Goal: Task Accomplishment & Management: Use online tool/utility

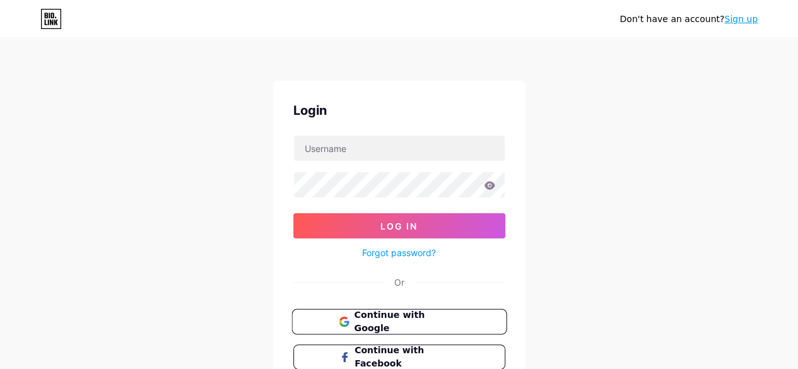
click at [356, 322] on span "Continue with Google" at bounding box center [406, 321] width 105 height 27
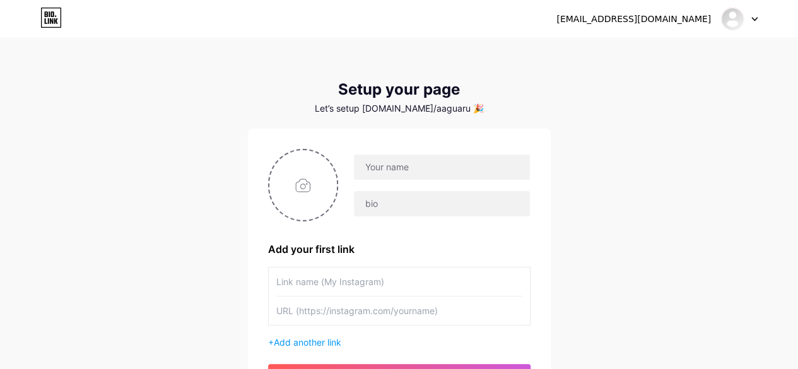
click at [755, 17] on icon at bounding box center [754, 19] width 6 height 4
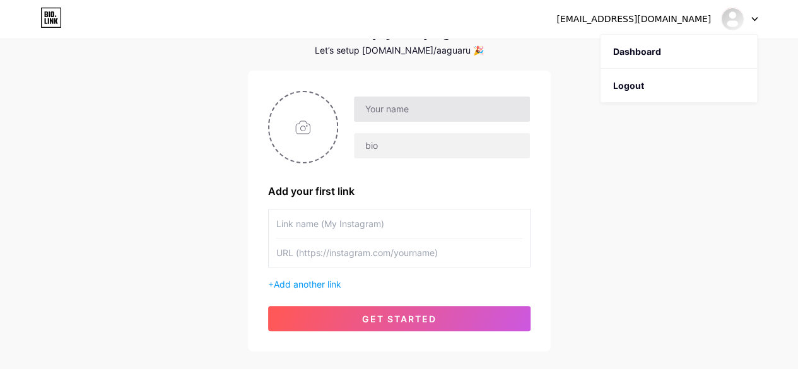
scroll to position [130, 0]
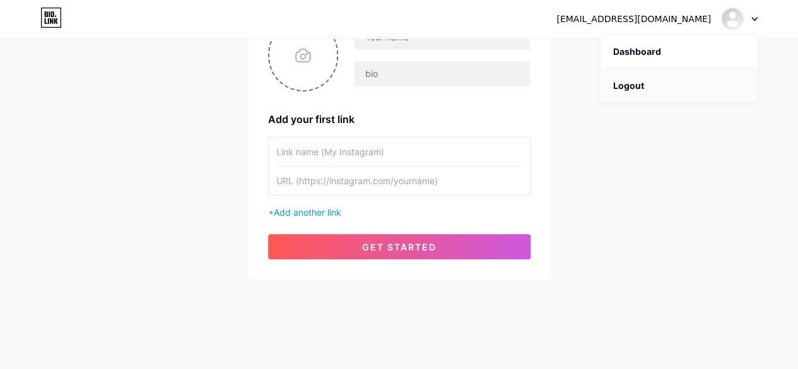
click at [626, 86] on li "Logout" at bounding box center [678, 86] width 156 height 34
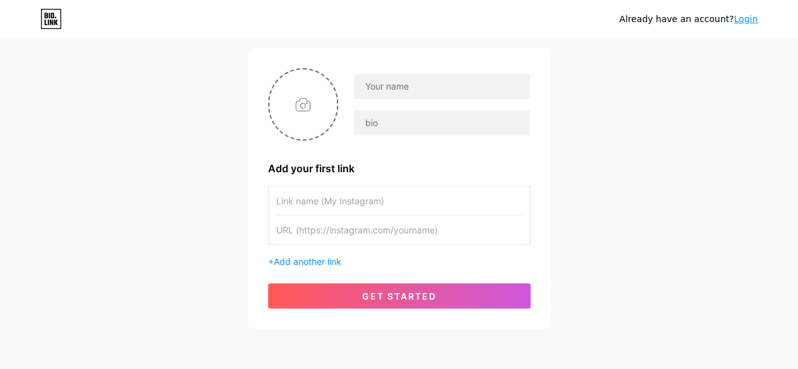
scroll to position [79, 0]
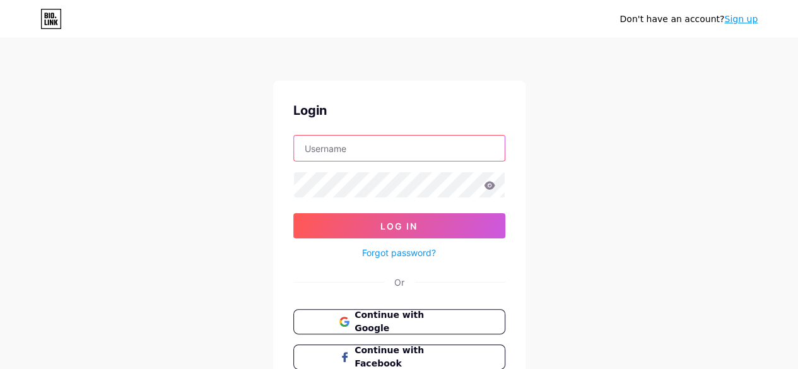
click at [377, 157] on input "text" at bounding box center [399, 148] width 211 height 25
click at [406, 154] on input "[EMAIL_ADDRESS][DOMAIN_NAME]" at bounding box center [399, 148] width 211 height 25
paste input "hot"
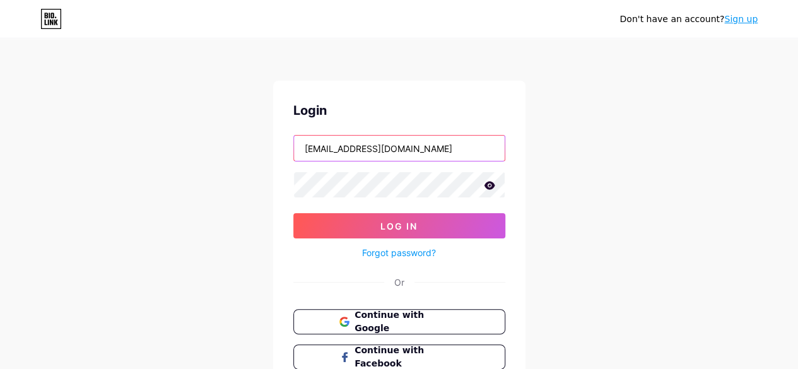
type input "[EMAIL_ADDRESS][DOMAIN_NAME]"
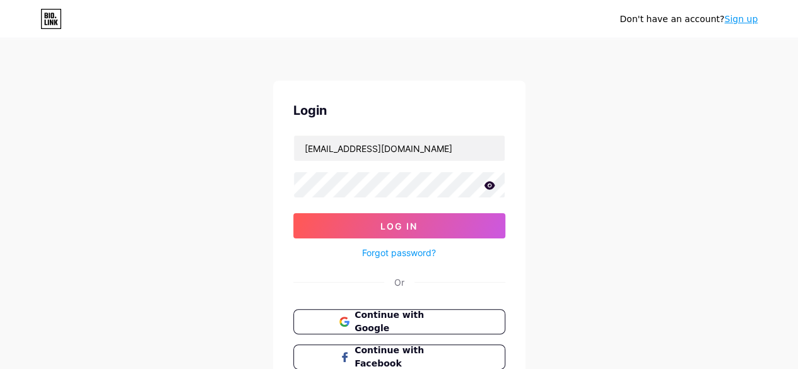
click at [488, 185] on icon at bounding box center [489, 185] width 11 height 8
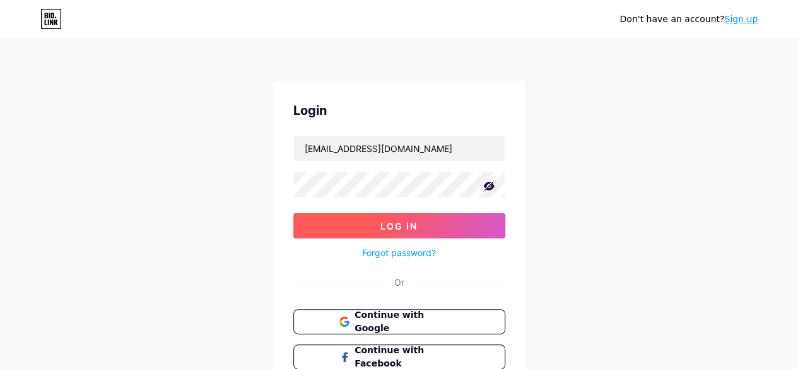
click at [402, 221] on span "Log In" at bounding box center [398, 226] width 37 height 11
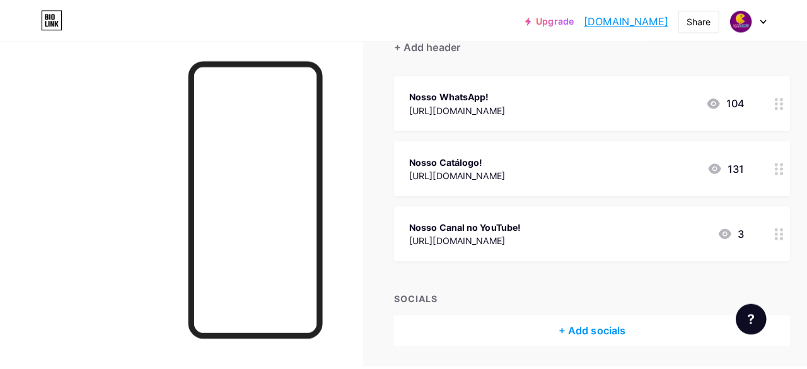
scroll to position [63, 0]
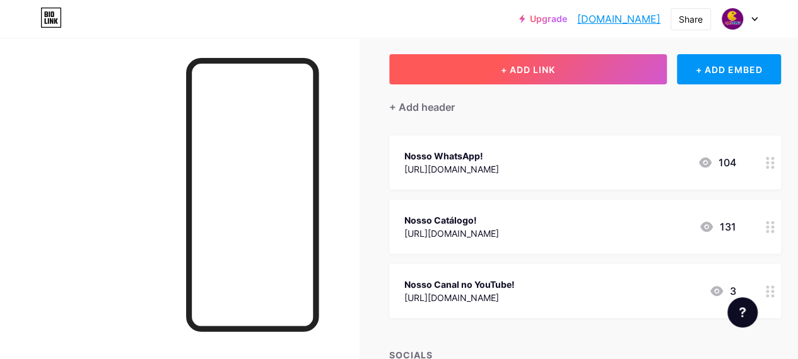
click at [614, 73] on button "+ ADD LINK" at bounding box center [527, 69] width 277 height 30
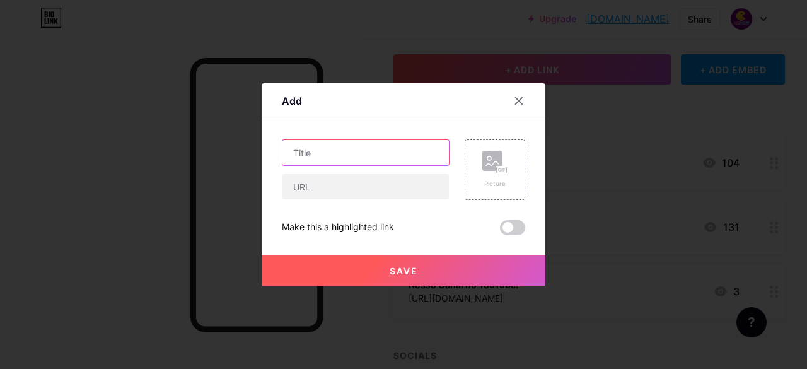
click at [379, 148] on input "text" at bounding box center [365, 152] width 166 height 25
type input "l"
type input "Nossa Localização!"
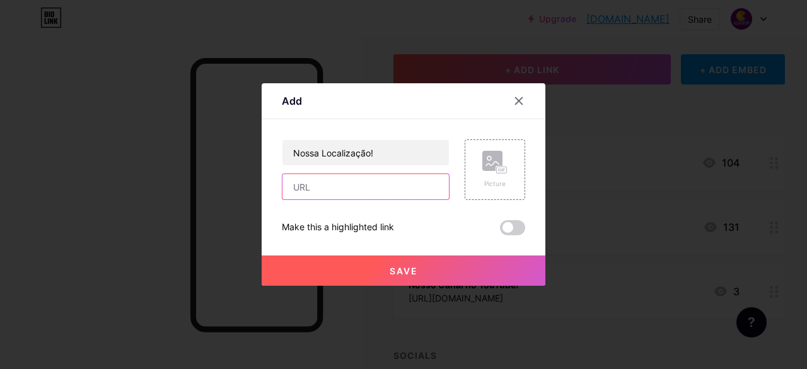
click at [289, 188] on input "text" at bounding box center [365, 186] width 166 height 25
paste input "[URL][DOMAIN_NAME]"
type input "[URL][DOMAIN_NAME]"
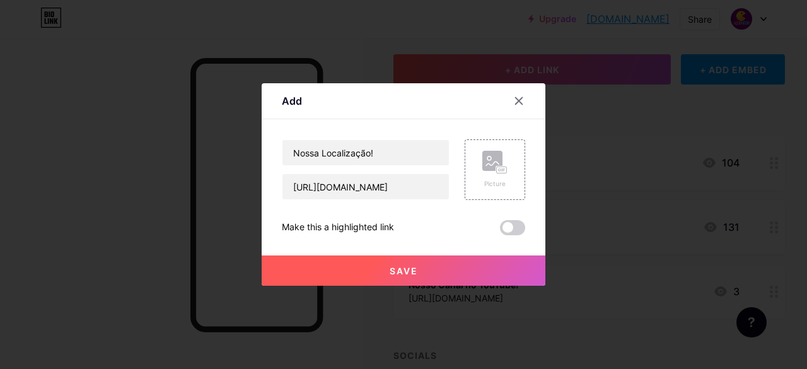
click at [397, 274] on span "Save" at bounding box center [404, 270] width 28 height 11
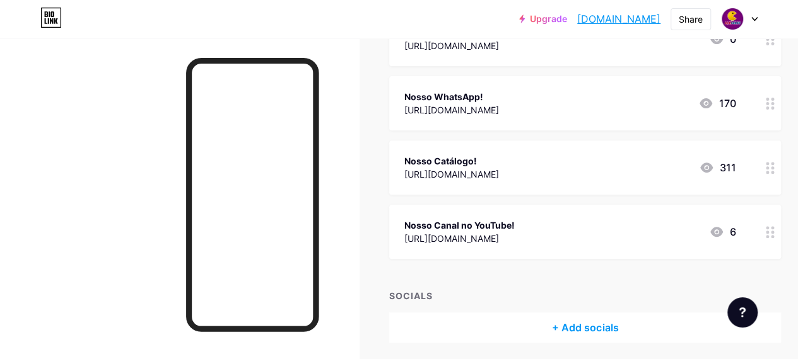
scroll to position [189, 0]
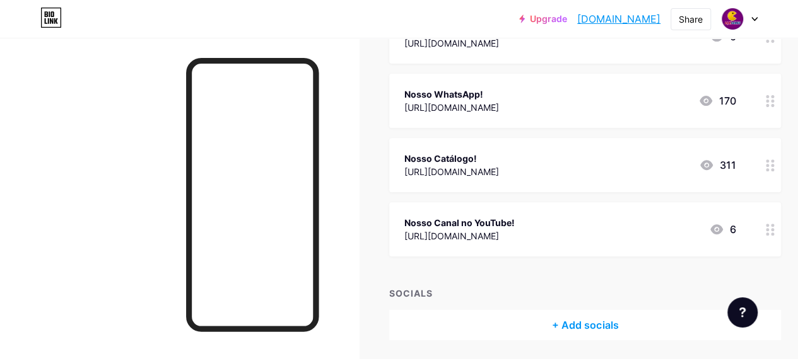
click at [475, 224] on div "Nosso Canal no YouTube!" at bounding box center [459, 222] width 110 height 13
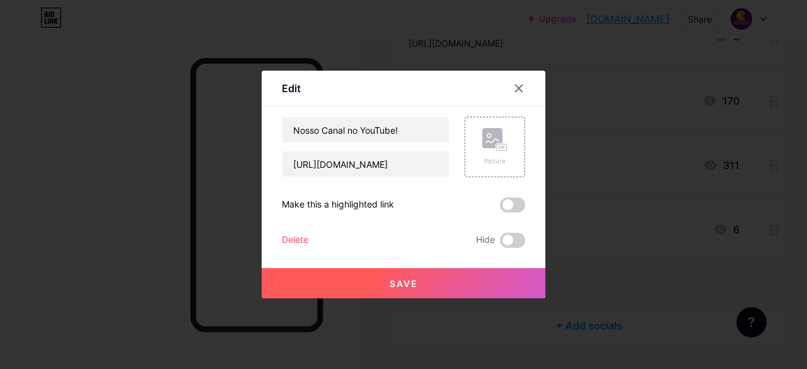
click at [291, 239] on div "Delete" at bounding box center [295, 240] width 26 height 15
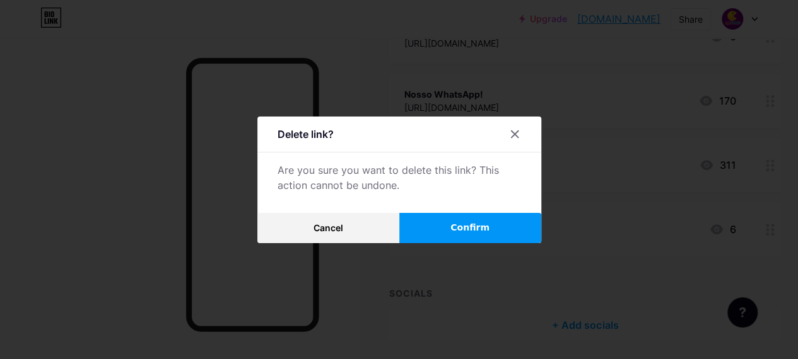
click at [480, 235] on span "Confirm" at bounding box center [469, 227] width 39 height 13
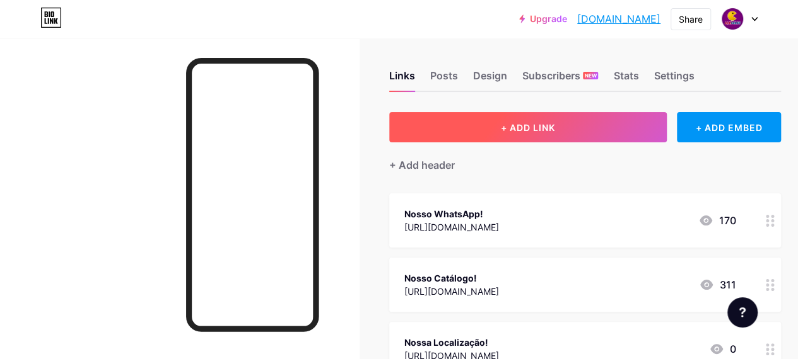
scroll to position [0, 0]
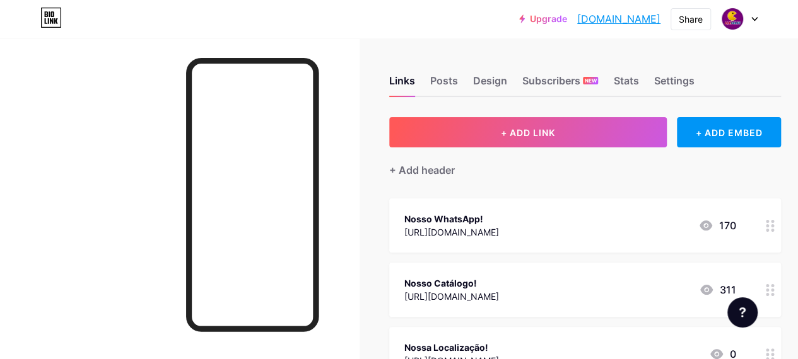
click at [646, 18] on link "[DOMAIN_NAME]" at bounding box center [618, 18] width 83 height 15
click at [694, 21] on div "Share" at bounding box center [690, 19] width 24 height 13
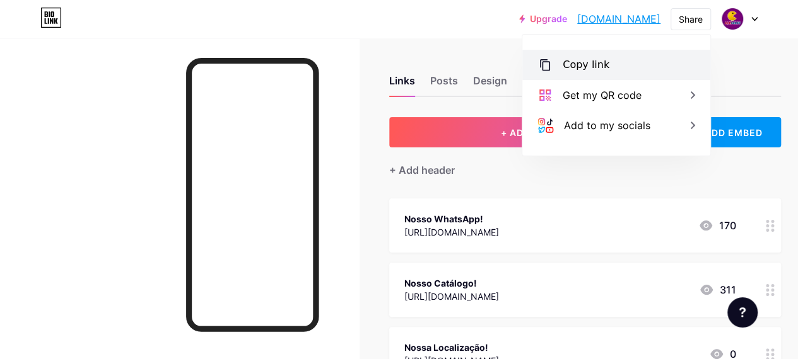
click at [595, 69] on div "Copy link" at bounding box center [585, 64] width 47 height 15
